Goal: Task Accomplishment & Management: Manage account settings

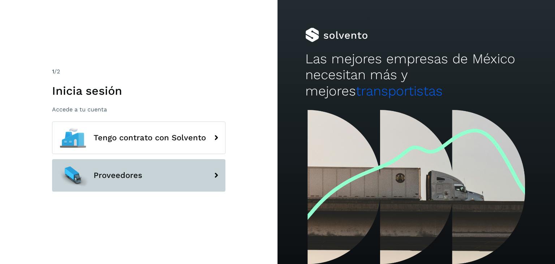
click at [177, 176] on button "Proveedores" at bounding box center [138, 175] width 173 height 33
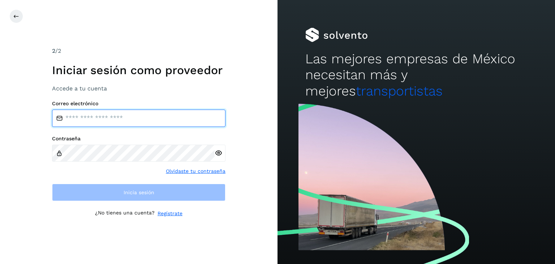
click at [110, 117] on input "email" at bounding box center [138, 117] width 173 height 17
type input "**********"
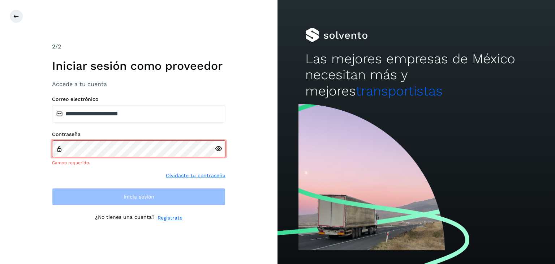
click at [199, 172] on link "Olvidaste tu contraseña" at bounding box center [196, 176] width 60 height 8
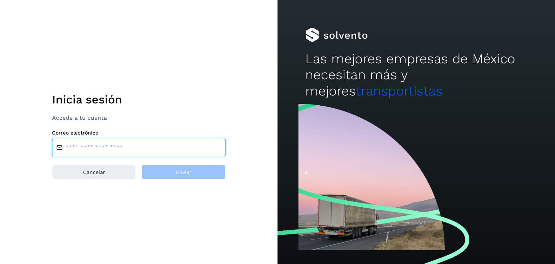
click at [113, 147] on input "email" at bounding box center [138, 147] width 173 height 17
type input "**********"
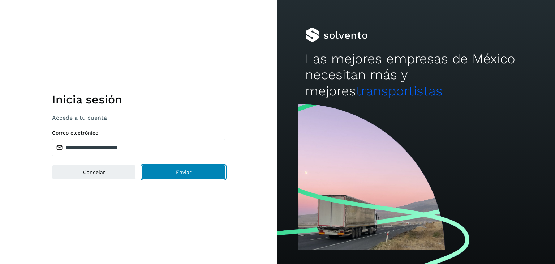
click at [166, 174] on button "Enviar" at bounding box center [184, 172] width 84 height 14
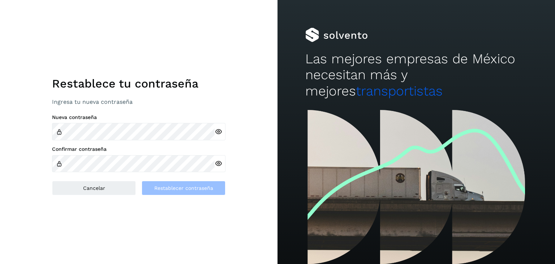
click at [147, 109] on div "Restablece tu contraseña Ingresa tu nueva contraseña Nueva contraseña Confirmar…" at bounding box center [138, 132] width 173 height 126
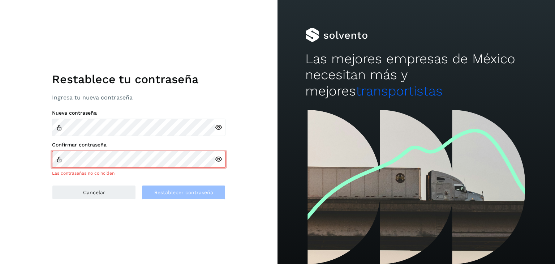
click at [218, 126] on icon at bounding box center [219, 128] width 8 height 8
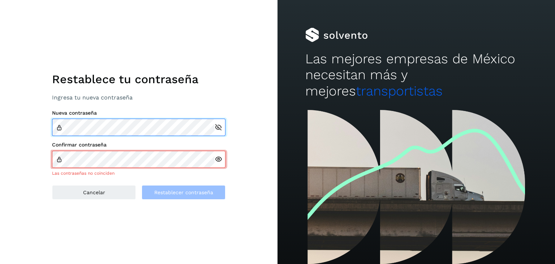
click at [188, 117] on div "Nueva contraseña" at bounding box center [138, 123] width 173 height 26
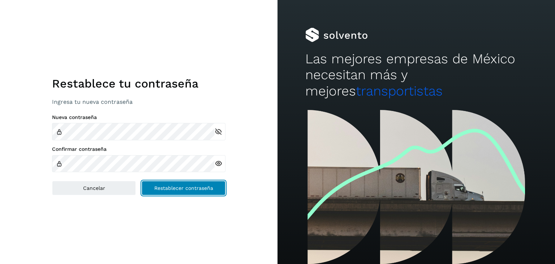
click at [194, 189] on span "Restablecer contraseña" at bounding box center [183, 187] width 59 height 5
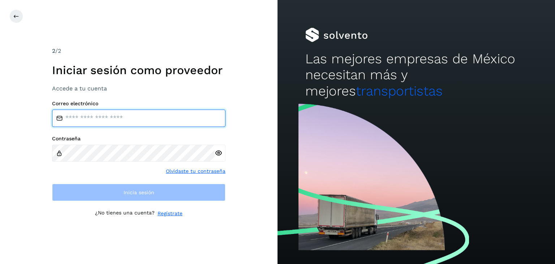
click at [175, 121] on input "email" at bounding box center [138, 117] width 173 height 17
type input "**********"
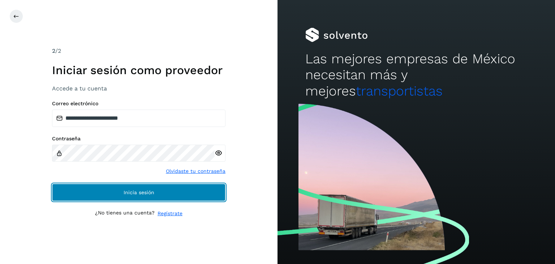
click at [126, 194] on span "Inicia sesión" at bounding box center [139, 192] width 31 height 5
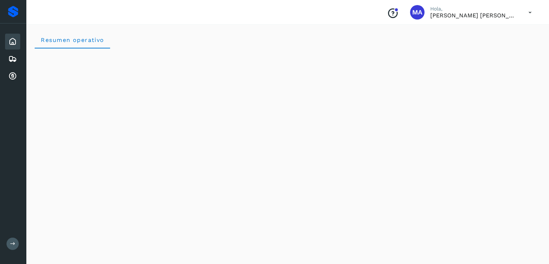
click at [14, 44] on icon at bounding box center [12, 41] width 9 height 9
click at [16, 55] on icon at bounding box center [12, 59] width 9 height 9
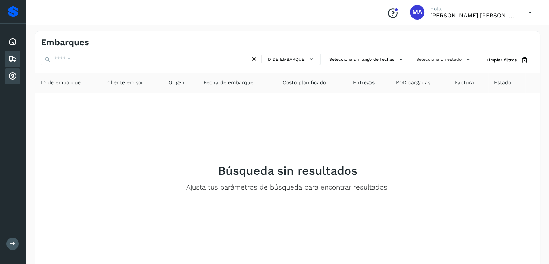
click at [14, 78] on icon at bounding box center [12, 76] width 9 height 9
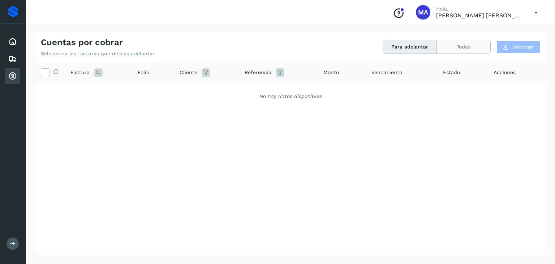
click at [462, 44] on button "Todas" at bounding box center [463, 46] width 53 height 13
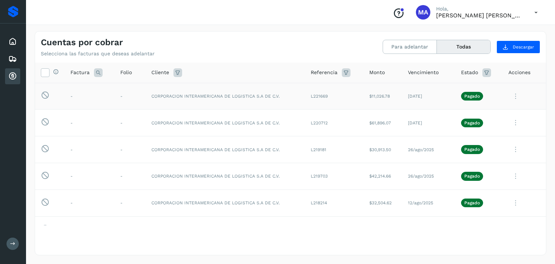
click at [230, 99] on td "CORPORACION INTERAMERICANA DE LOGISTICA S.A DE C.V." at bounding box center [225, 96] width 159 height 27
click at [225, 92] on td "CORPORACION INTERAMERICANA DE LOGISTICA S.A DE C.V." at bounding box center [225, 96] width 159 height 27
click at [43, 72] on icon at bounding box center [45, 72] width 8 height 8
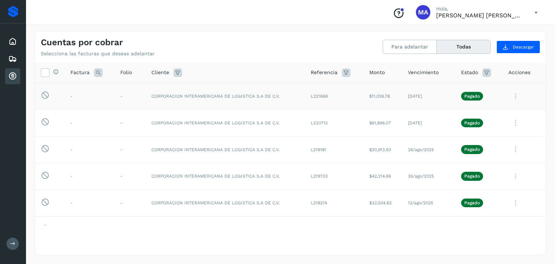
click at [509, 96] on icon at bounding box center [515, 96] width 14 height 15
click at [477, 116] on button "Ver Detalle" at bounding box center [497, 114] width 86 height 14
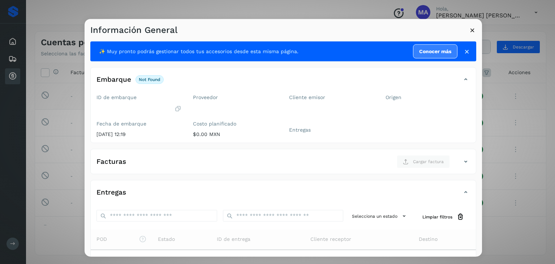
click at [473, 29] on icon at bounding box center [472, 30] width 8 height 8
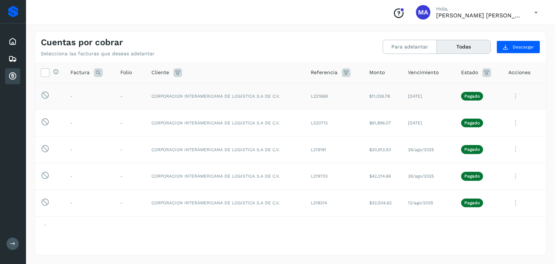
click at [414, 94] on td "[DATE]" at bounding box center [428, 96] width 53 height 27
click at [509, 98] on icon at bounding box center [515, 96] width 14 height 15
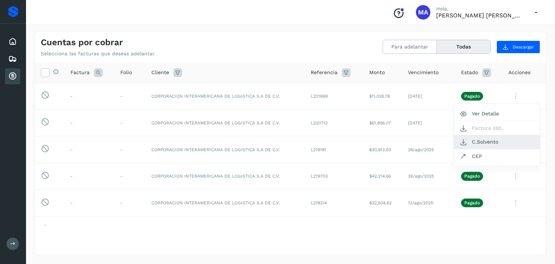
click at [490, 140] on button "C.Solvento" at bounding box center [497, 142] width 86 height 14
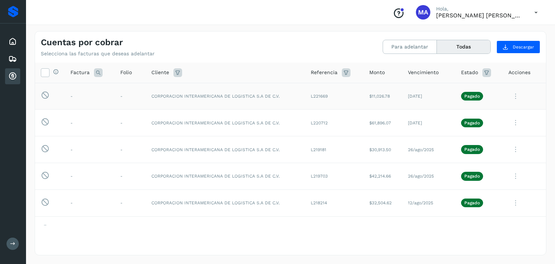
click at [378, 98] on td "$11,026.78" at bounding box center [382, 96] width 39 height 27
click at [316, 97] on td "L221669" at bounding box center [334, 96] width 59 height 27
click at [455, 49] on button "Todas" at bounding box center [463, 46] width 53 height 13
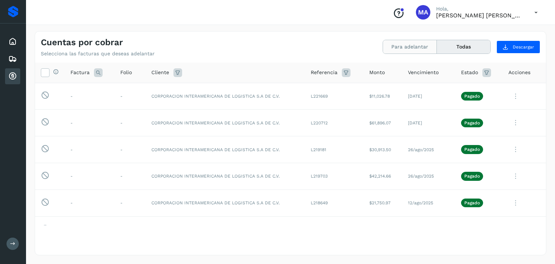
click at [410, 49] on button "Para adelantar" at bounding box center [410, 46] width 54 height 13
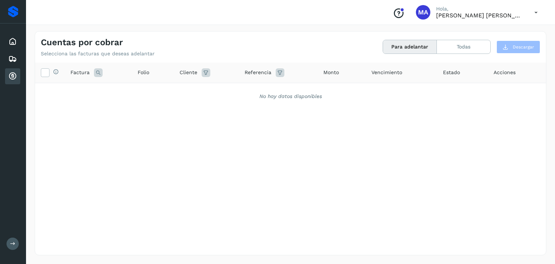
click at [426, 49] on button "Para adelantar" at bounding box center [410, 46] width 54 height 13
click at [470, 44] on button "Todas" at bounding box center [463, 46] width 53 height 13
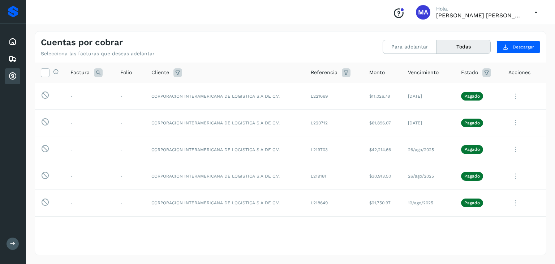
click at [14, 242] on icon at bounding box center [12, 243] width 5 height 5
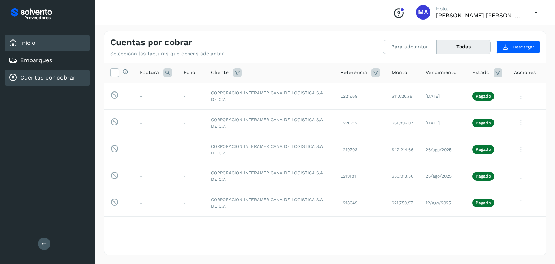
click at [27, 46] on link "Inicio" at bounding box center [27, 42] width 15 height 7
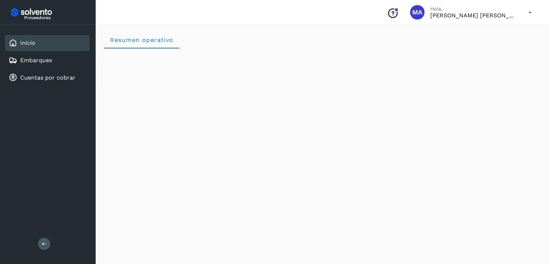
click at [526, 13] on icon at bounding box center [530, 12] width 15 height 15
click at [526, 13] on div at bounding box center [274, 132] width 549 height 264
click at [55, 60] on div "Embarques" at bounding box center [47, 60] width 85 height 16
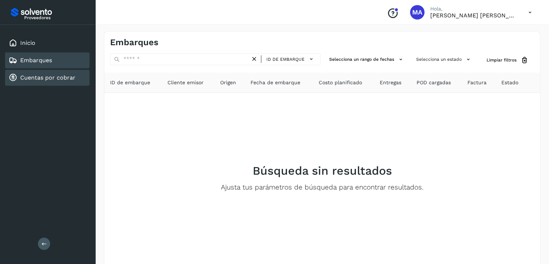
click at [54, 79] on link "Cuentas por cobrar" at bounding box center [47, 77] width 55 height 7
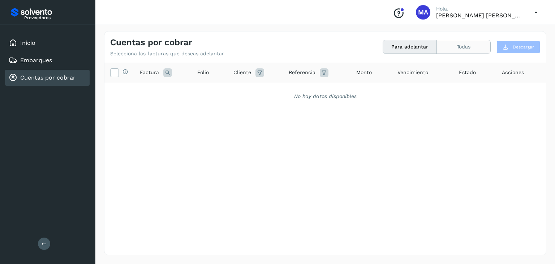
click at [464, 43] on button "Todas" at bounding box center [463, 46] width 53 height 13
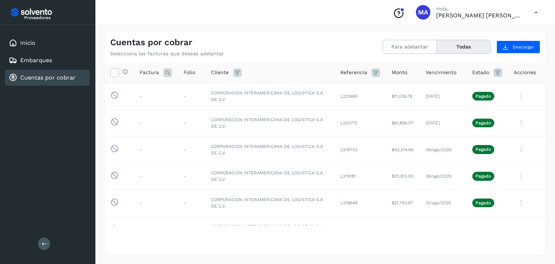
click at [399, 15] on icon "Conoce nuestros beneficios" at bounding box center [399, 14] width 12 height 12
click at [537, 13] on icon at bounding box center [535, 12] width 15 height 15
click at [492, 35] on div "Cerrar sesión" at bounding box center [500, 33] width 86 height 14
